Goal: Task Accomplishment & Management: Manage account settings

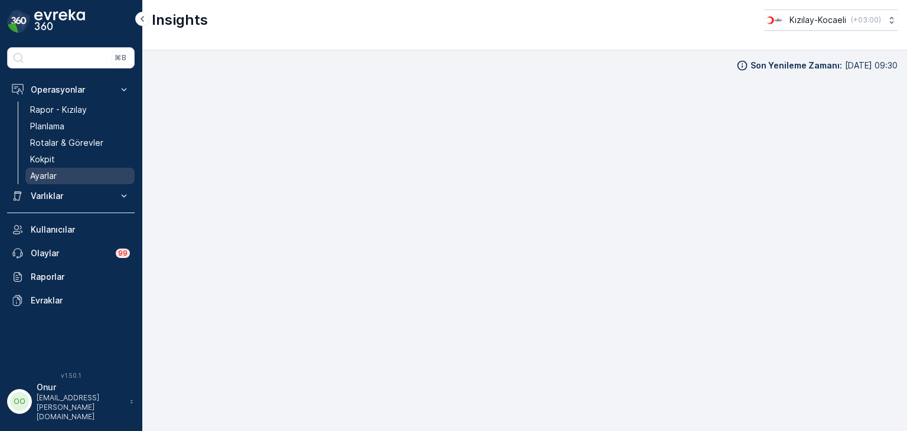
scroll to position [12, 0]
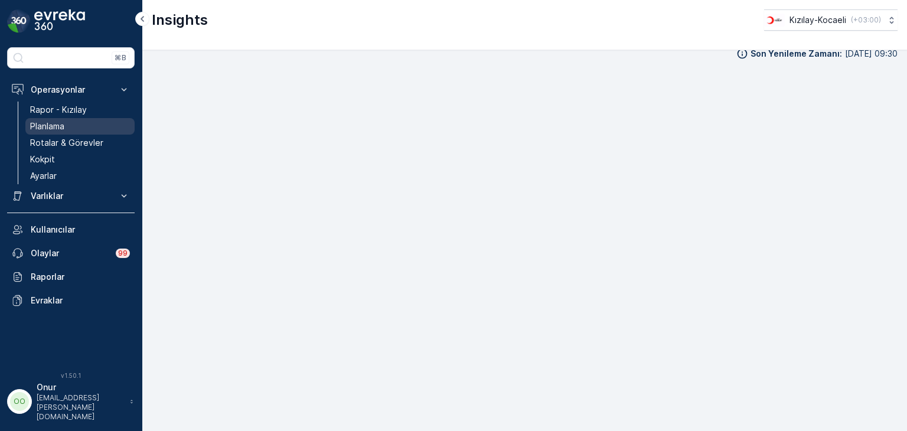
click at [48, 128] on p "Planlama" at bounding box center [47, 126] width 34 height 12
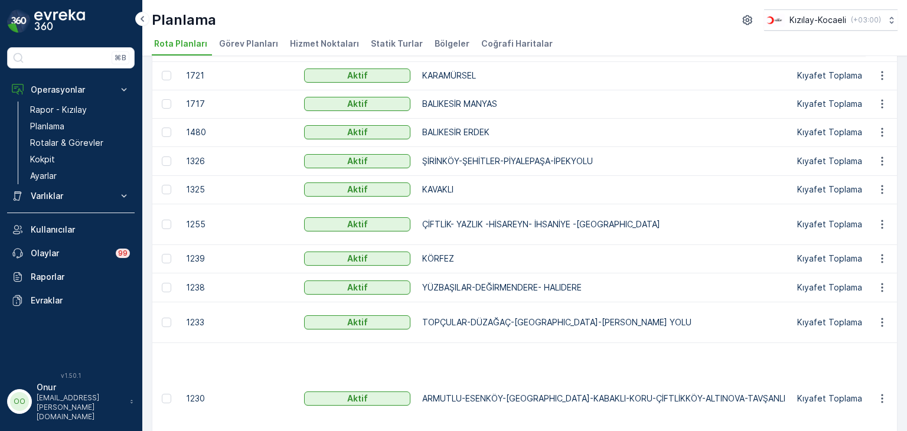
scroll to position [272, 0]
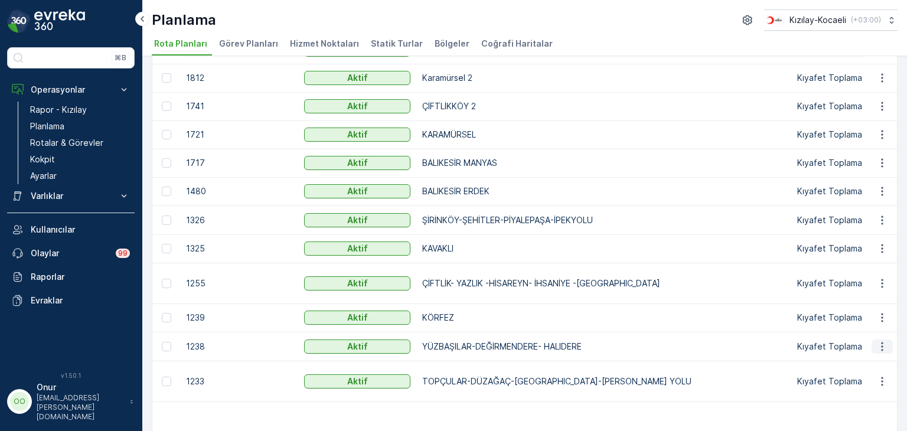
click at [876, 351] on icon "button" at bounding box center [882, 347] width 12 height 12
click at [865, 366] on span "Rota Planını Düzenle" at bounding box center [860, 369] width 81 height 12
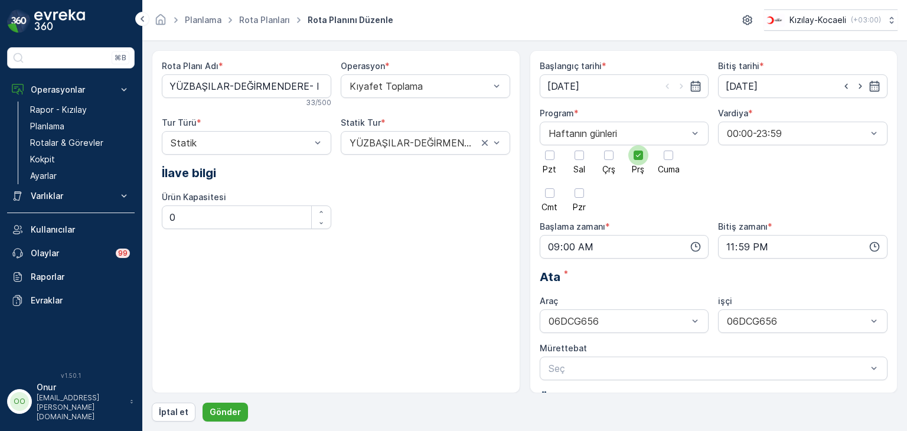
click at [636, 157] on icon at bounding box center [638, 155] width 8 height 8
click at [638, 145] on input "Prş" at bounding box center [638, 145] width 0 height 0
click at [555, 165] on span "Pzt" at bounding box center [550, 169] width 14 height 8
click at [550, 145] on input "Pzt" at bounding box center [550, 145] width 0 height 0
click at [693, 249] on icon "button" at bounding box center [696, 247] width 12 height 12
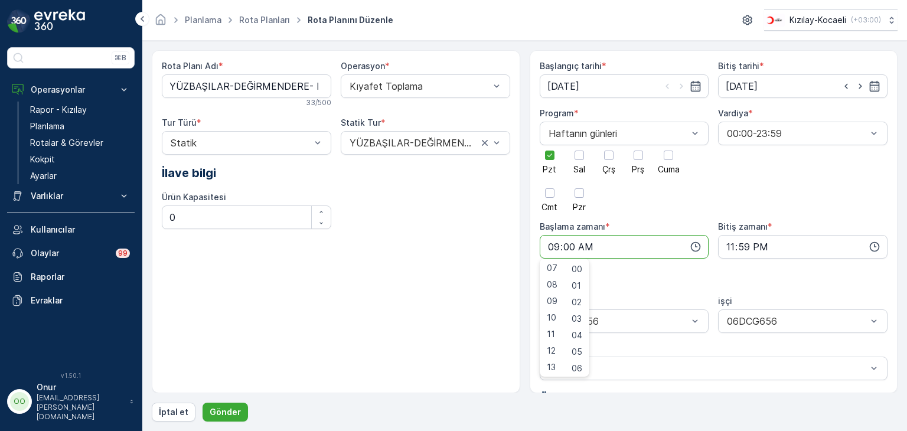
scroll to position [118, 0]
click at [550, 283] on span "08" at bounding box center [552, 284] width 11 height 12
click at [587, 286] on div "40" at bounding box center [577, 281] width 20 height 17
type input "08:40"
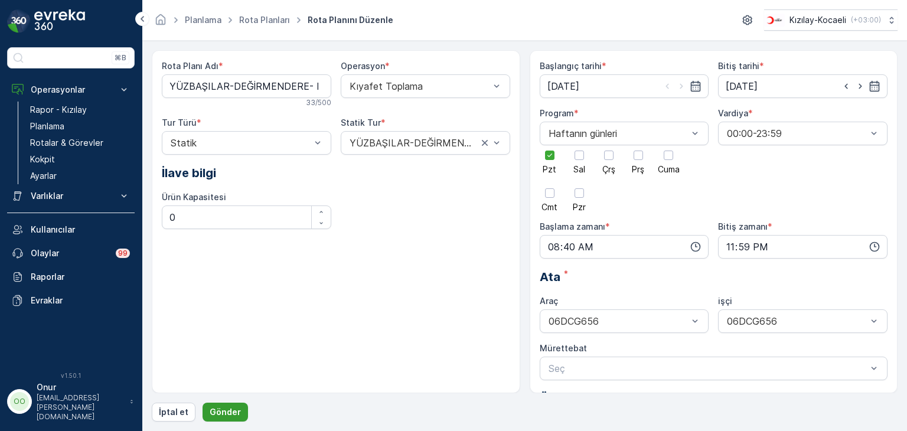
click at [237, 408] on button "Gönder" at bounding box center [225, 412] width 45 height 19
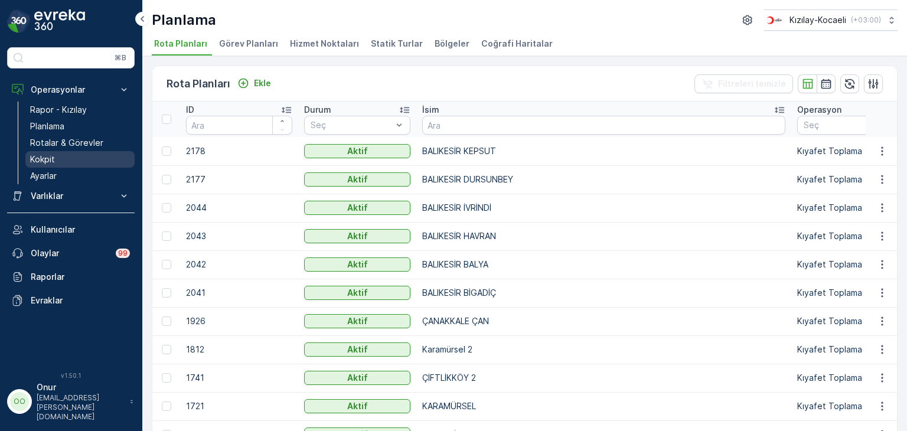
click at [45, 152] on link "Kokpit" at bounding box center [79, 159] width 109 height 17
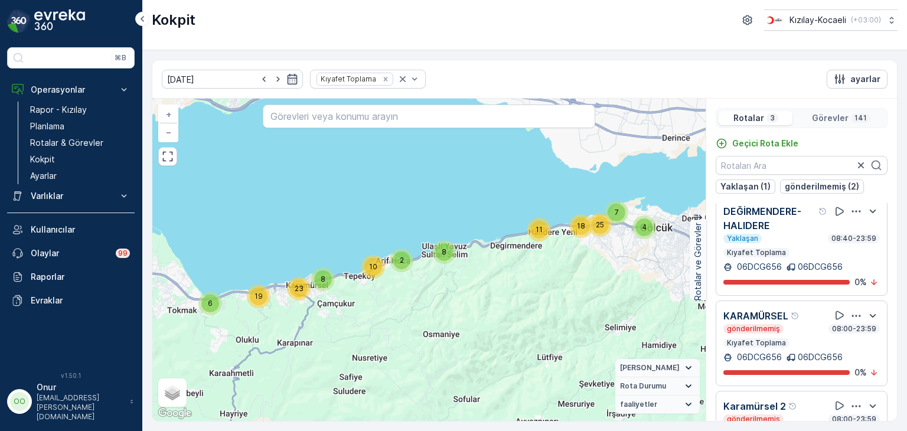
scroll to position [56, 0]
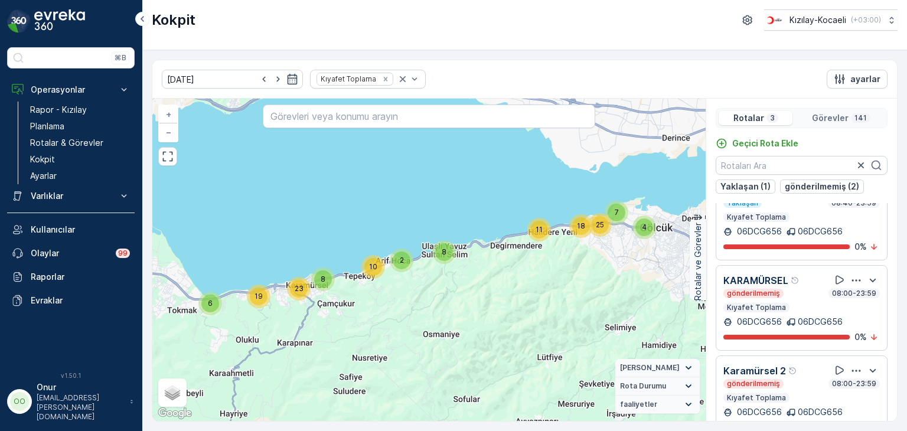
click at [855, 275] on icon "button" at bounding box center [856, 281] width 12 height 12
click at [842, 334] on div "Sil" at bounding box center [841, 335] width 103 height 17
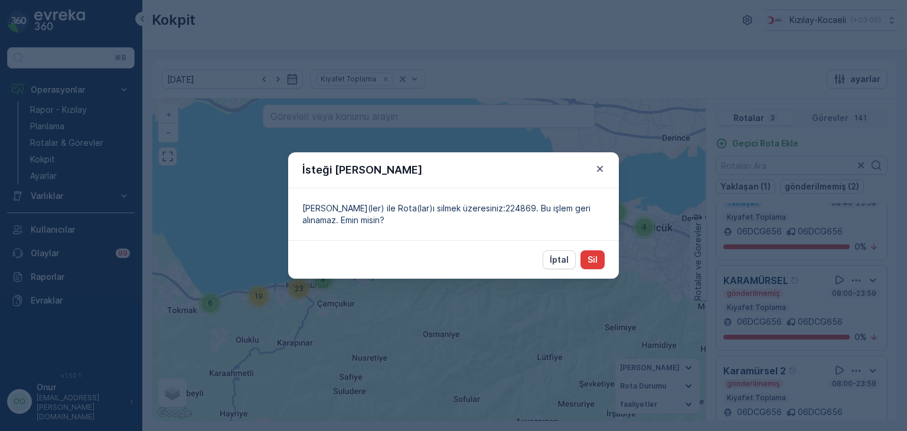
click at [591, 255] on p "Sil" at bounding box center [593, 260] width 10 height 12
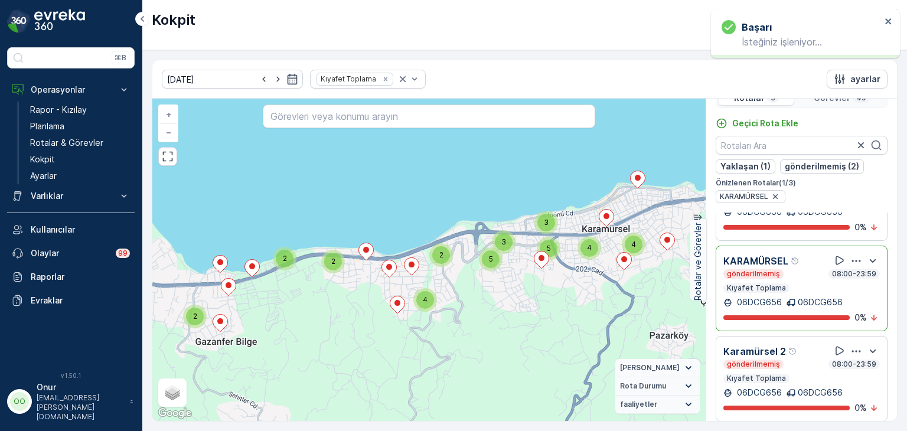
scroll to position [29, 0]
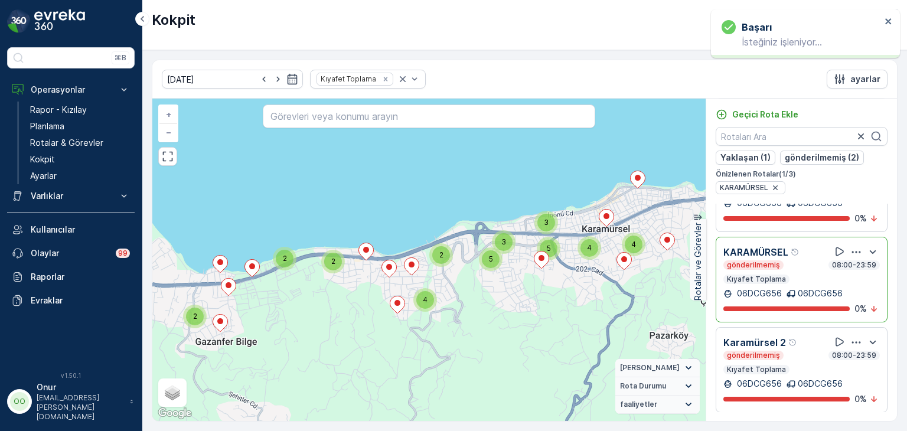
click at [850, 341] on icon "button" at bounding box center [856, 343] width 12 height 12
click at [798, 393] on span "Sil" at bounding box center [799, 396] width 9 height 12
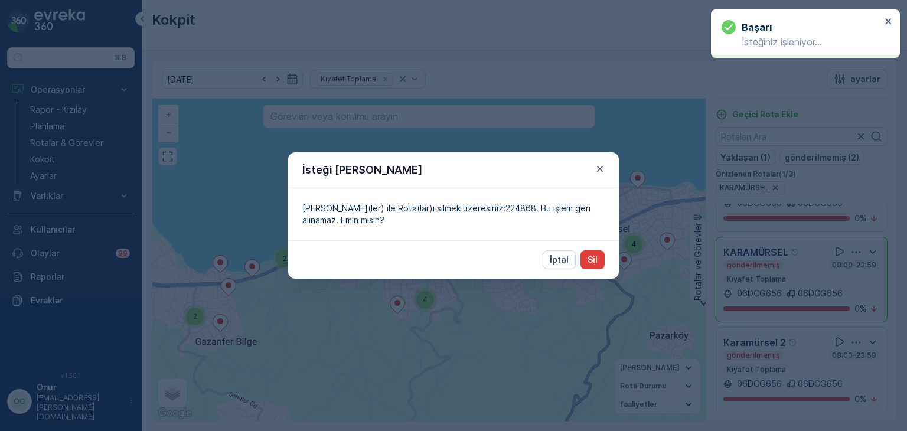
click at [595, 268] on button "Sil" at bounding box center [593, 259] width 24 height 19
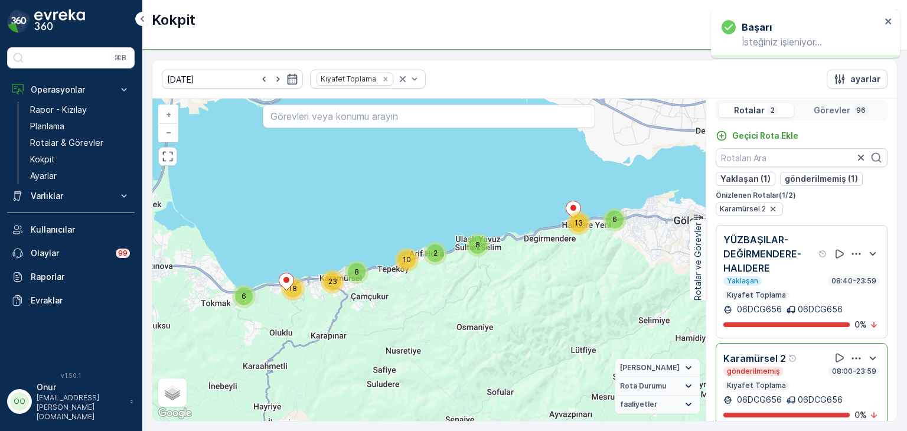
scroll to position [0, 0]
